Goal: Find specific page/section: Find specific page/section

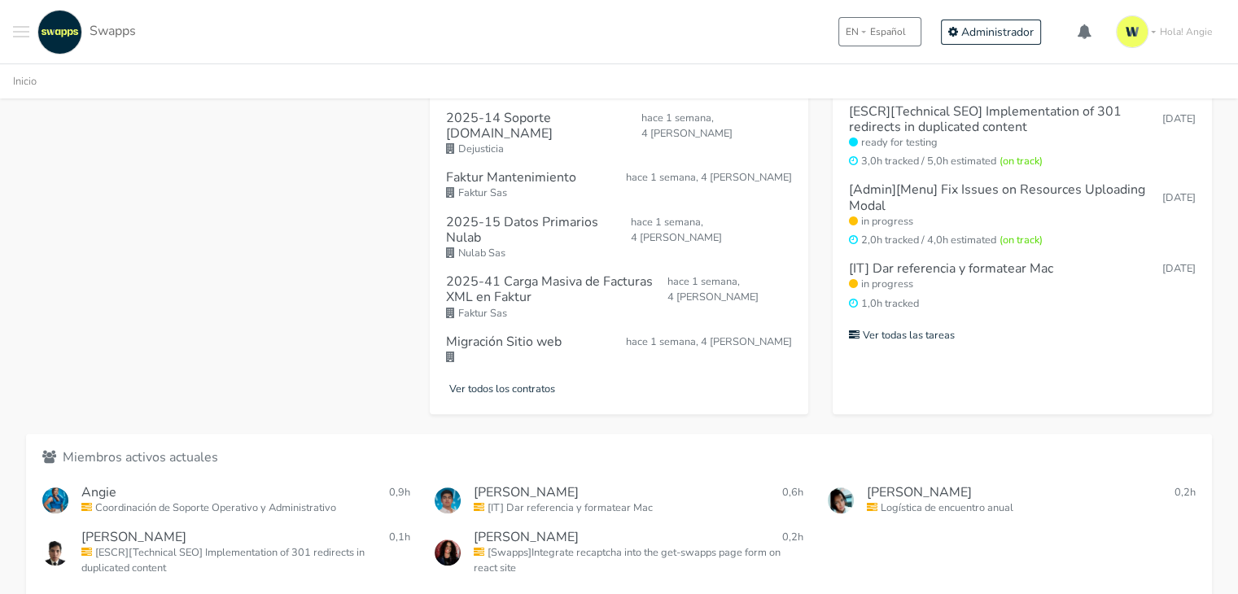
scroll to position [627, 0]
click at [195, 590] on small "Ver todos los miembros del equipo" at bounding box center [129, 597] width 174 height 15
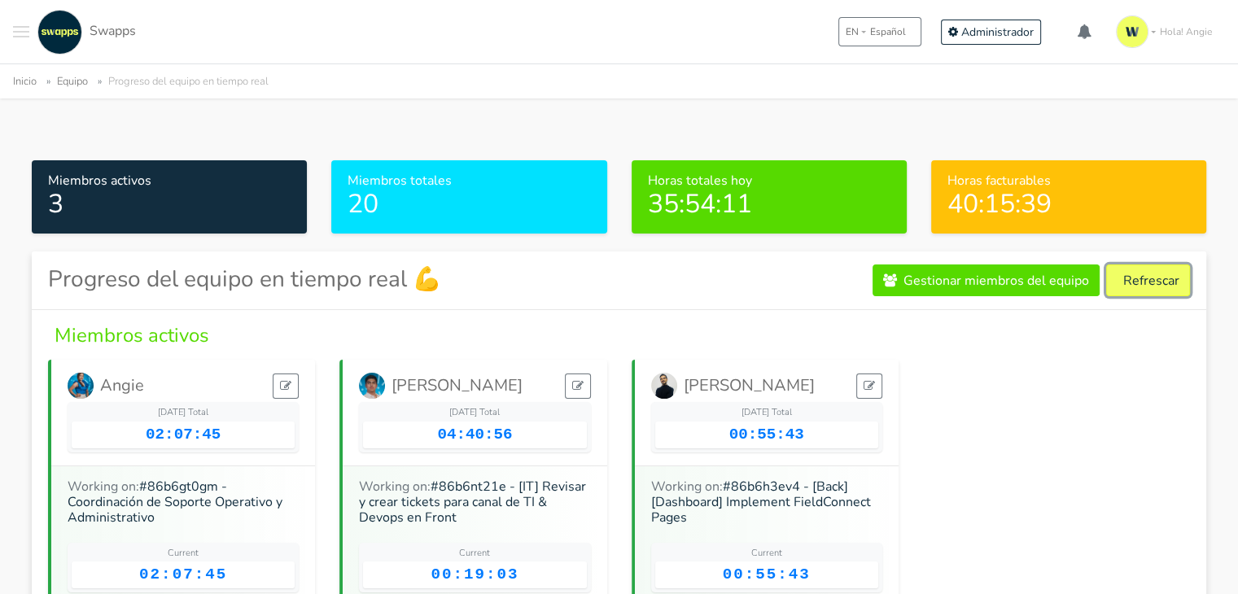
click at [1135, 284] on button "Refrescar" at bounding box center [1148, 280] width 84 height 32
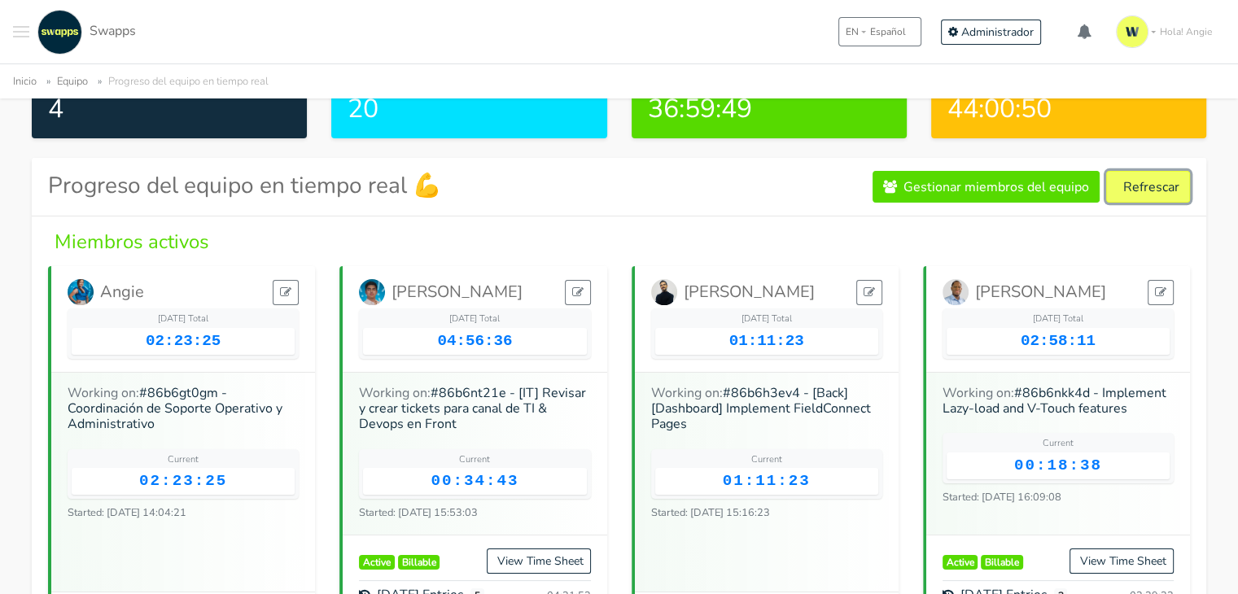
scroll to position [90, 0]
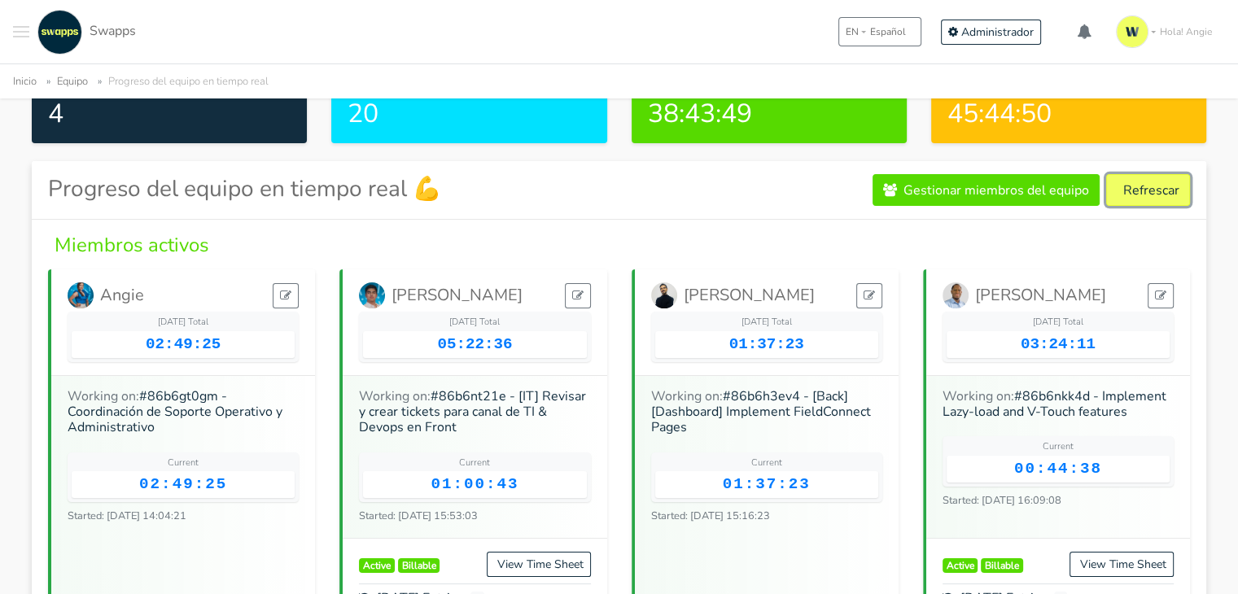
click at [1155, 195] on button "Refrescar" at bounding box center [1148, 190] width 84 height 32
click at [1171, 189] on button "Refrescar" at bounding box center [1148, 190] width 84 height 32
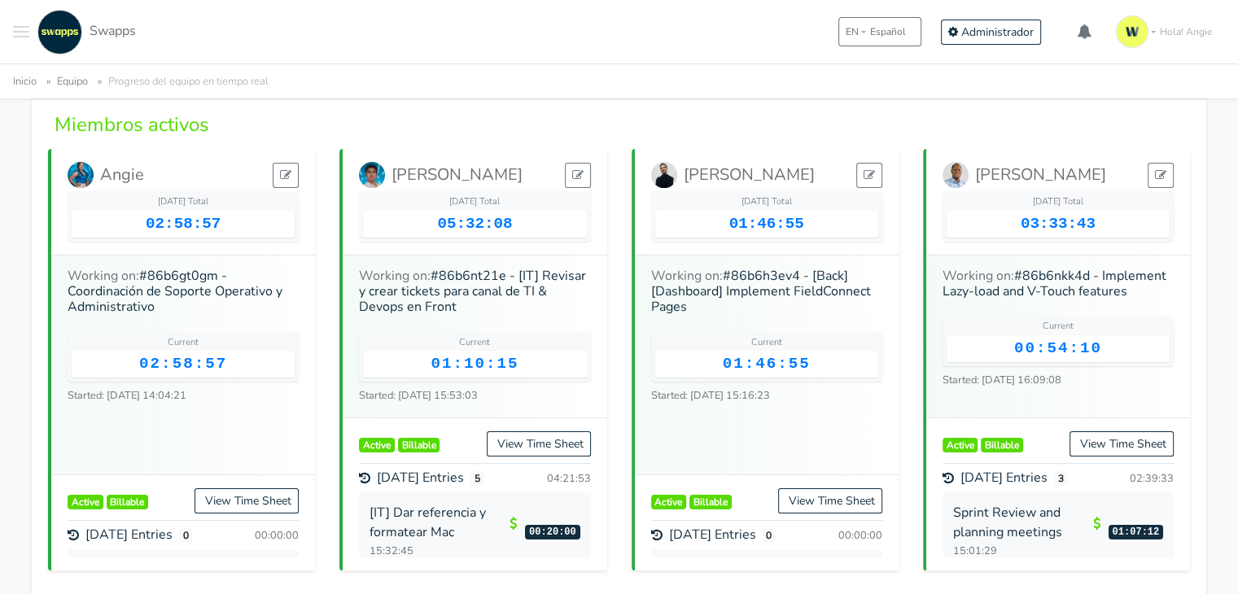
scroll to position [149, 0]
